Goal: Unclear: Browse casually

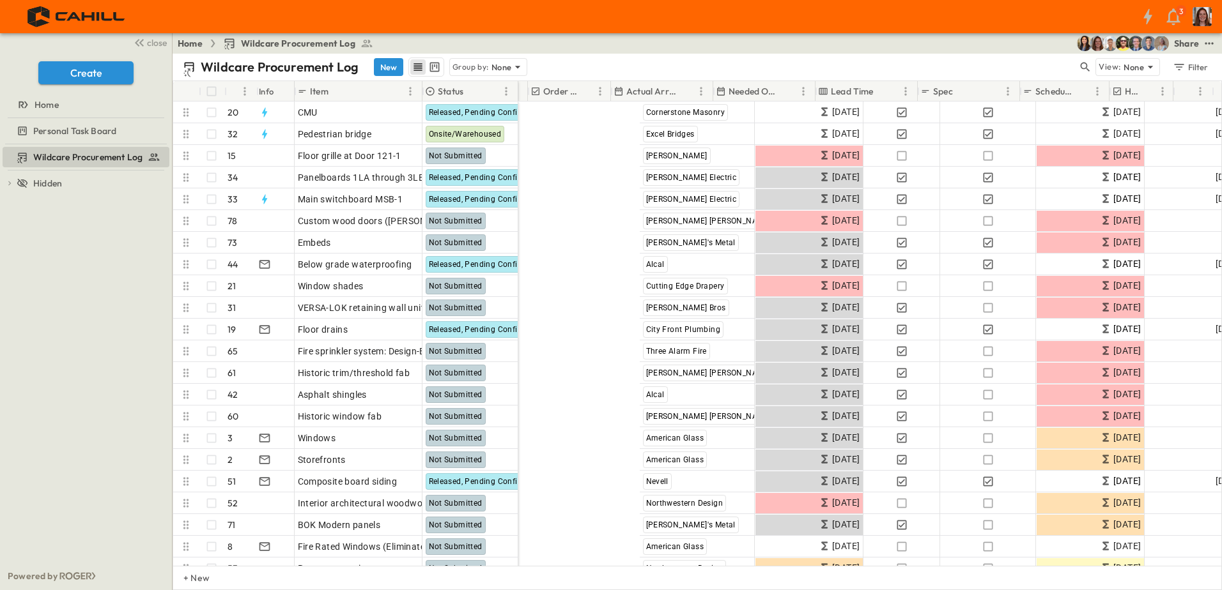
scroll to position [0, 719]
